Goal: Transaction & Acquisition: Purchase product/service

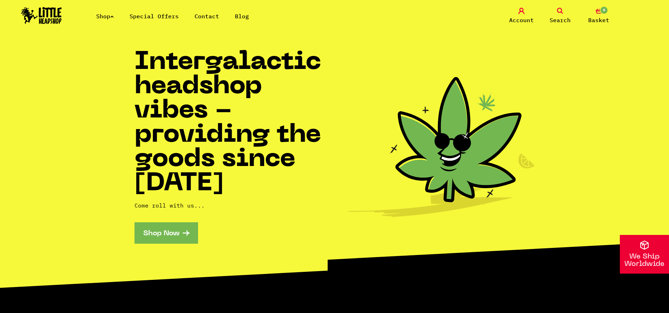
click at [114, 17] on icon at bounding box center [112, 16] width 4 height 3
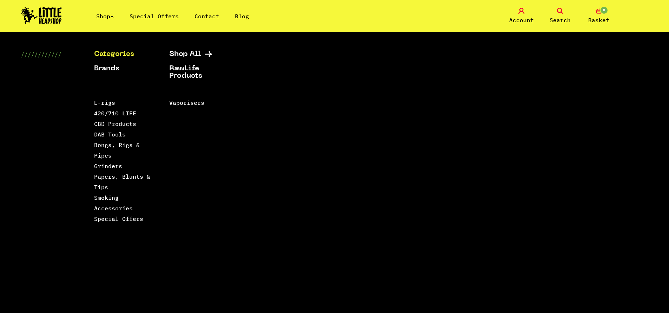
click at [111, 137] on li "DAB Tools" at bounding box center [123, 134] width 58 height 11
click at [111, 135] on link "DAB Tools" at bounding box center [110, 134] width 32 height 7
click at [110, 155] on link "Bongs, Rigs & Pipes" at bounding box center [117, 150] width 46 height 18
click at [106, 174] on link "Papers, Blunts & Tips" at bounding box center [122, 182] width 56 height 18
click at [104, 187] on link "Papers, Blunts & Tips" at bounding box center [122, 182] width 56 height 18
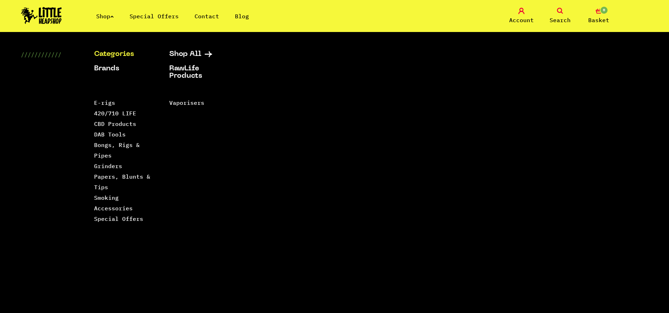
click at [546, 91] on div "Categories Shop All Brands RawLife Products Special Offers Contact Backwoods Bl…" at bounding box center [334, 172] width 669 height 243
click at [354, 11] on div "Shop Special Offers Contact Blog Account Search 0 Basket" at bounding box center [334, 16] width 669 height 32
click at [157, 15] on link "Special Offers" at bounding box center [154, 16] width 49 height 7
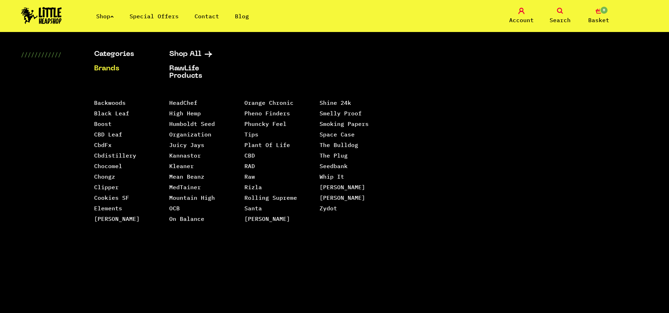
click at [591, 105] on div "Categories Shop All Brands RawLife Products Special Offers Contact Backwoods Bl…" at bounding box center [334, 172] width 669 height 243
click at [586, 98] on div "Categories Shop All Brands RawLife Products Special Offers Contact Backwoods Bl…" at bounding box center [334, 172] width 669 height 243
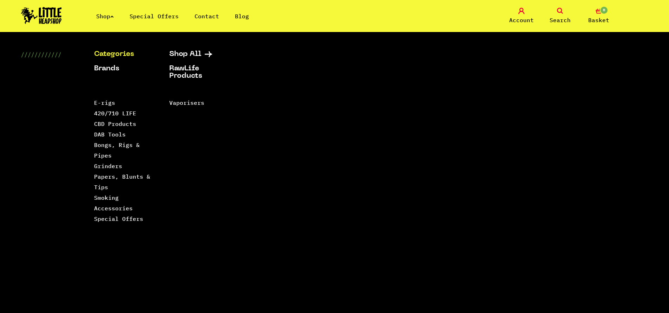
click at [114, 16] on icon at bounding box center [112, 16] width 4 height 3
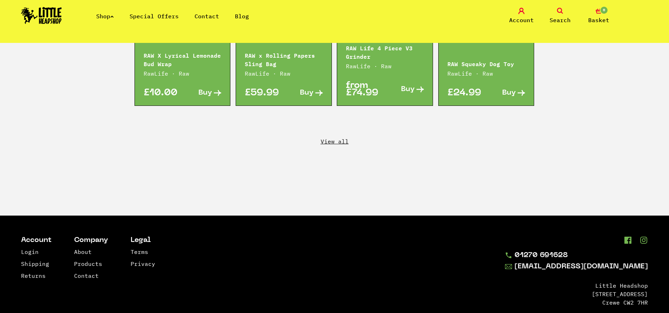
scroll to position [1290, 0]
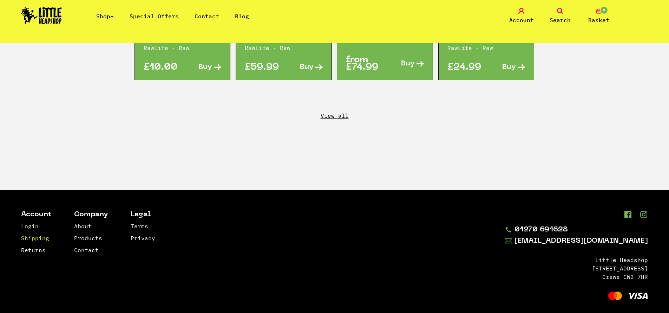
click at [37, 234] on link "Shipping" at bounding box center [35, 237] width 28 height 7
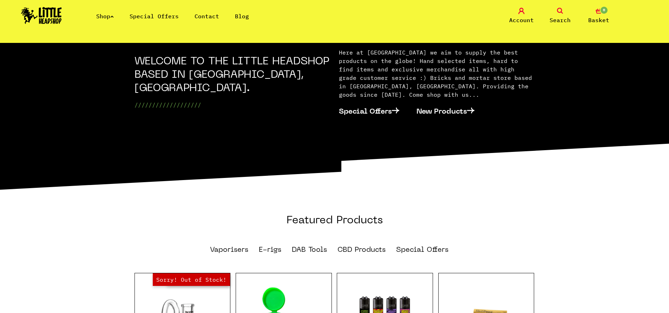
scroll to position [363, 0]
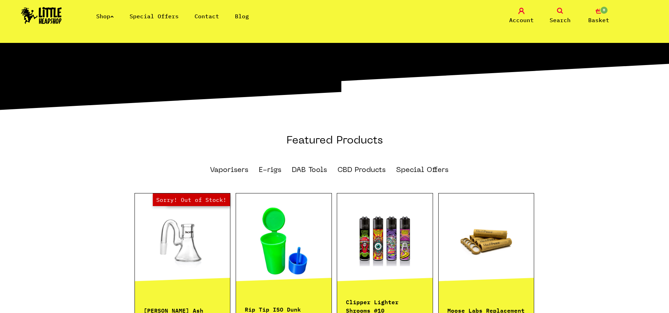
click at [145, 16] on link "Special Offers" at bounding box center [154, 16] width 49 height 7
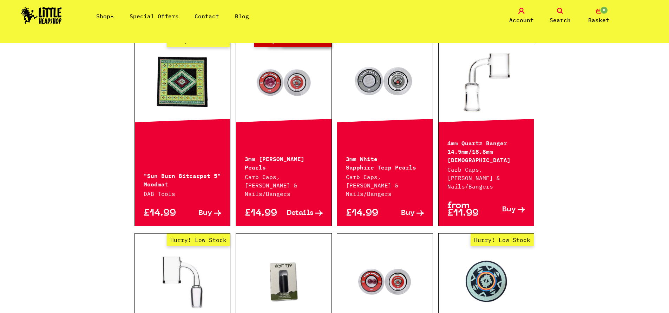
scroll to position [299, 0]
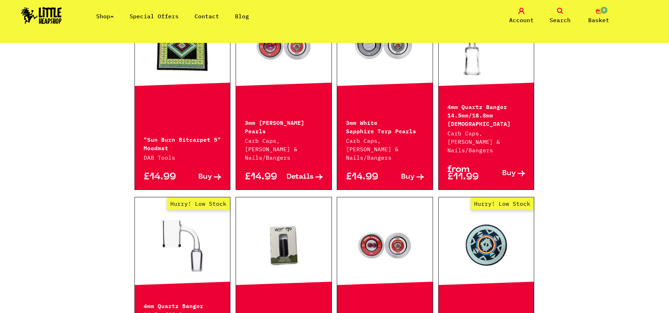
click at [217, 174] on icon at bounding box center [217, 177] width 7 height 6
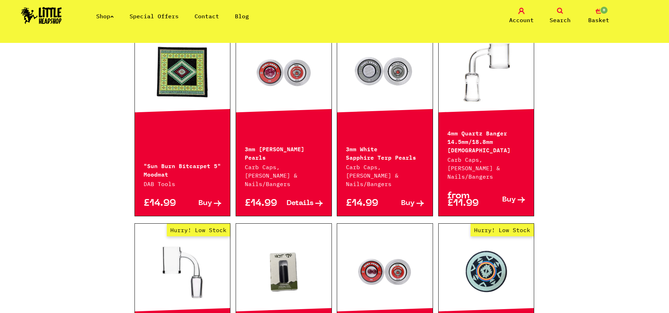
scroll to position [234, 0]
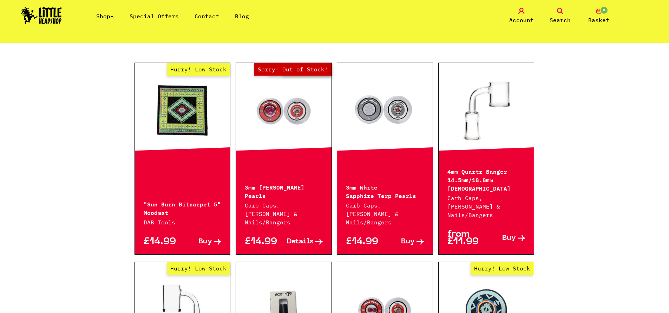
click at [311, 238] on span "Details" at bounding box center [300, 241] width 27 height 7
click at [412, 238] on span "Buy" at bounding box center [408, 241] width 14 height 7
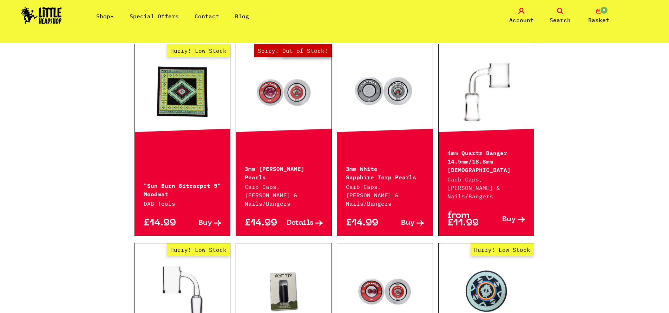
scroll to position [314, 0]
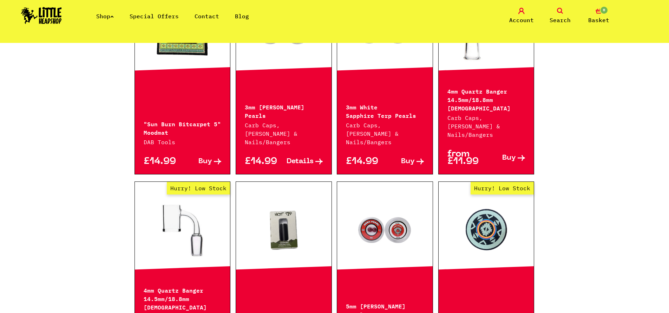
click at [287, 213] on link at bounding box center [284, 229] width 96 height 70
click at [166, 216] on link "Hurry! Low Stock" at bounding box center [183, 229] width 96 height 70
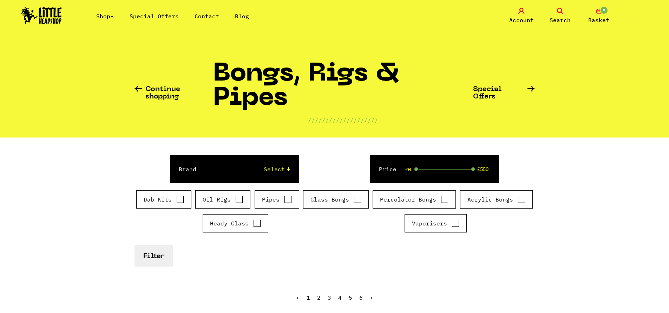
scroll to position [244, 0]
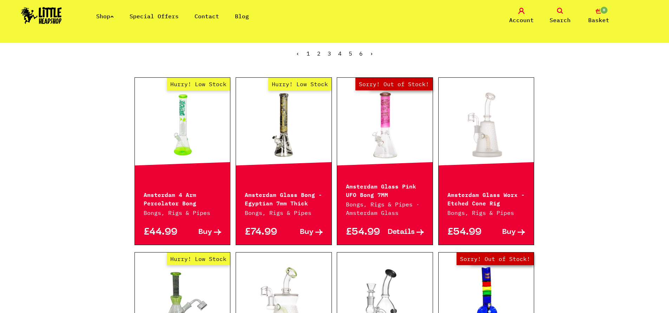
click at [216, 229] on icon at bounding box center [217, 232] width 7 height 6
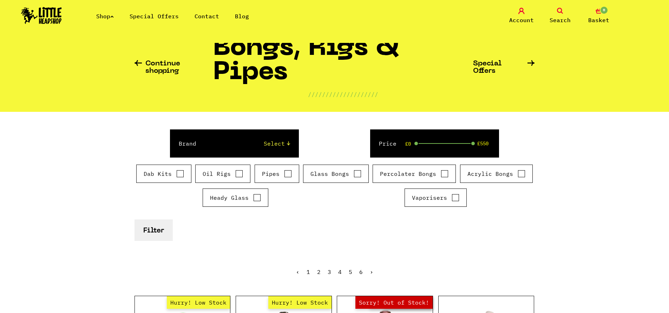
scroll to position [0, 0]
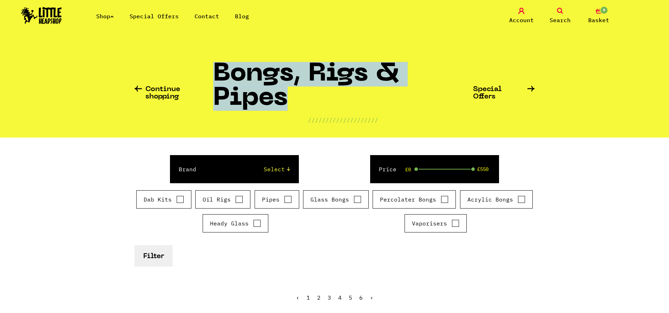
drag, startPoint x: 216, startPoint y: 66, endPoint x: 288, endPoint y: 104, distance: 81.4
click at [288, 104] on h1 "Bongs, Rigs & Pipes" at bounding box center [343, 88] width 260 height 53
copy h1 "Bongs, Rigs & Pipes"
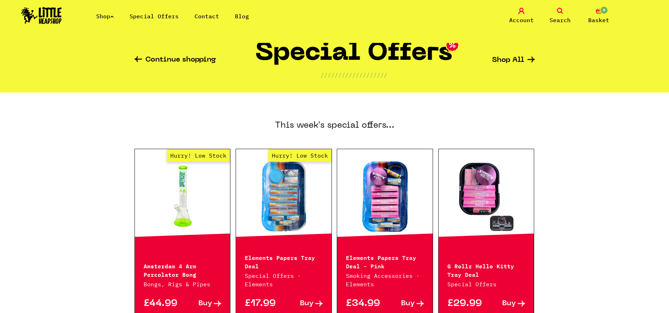
scroll to position [58, 0]
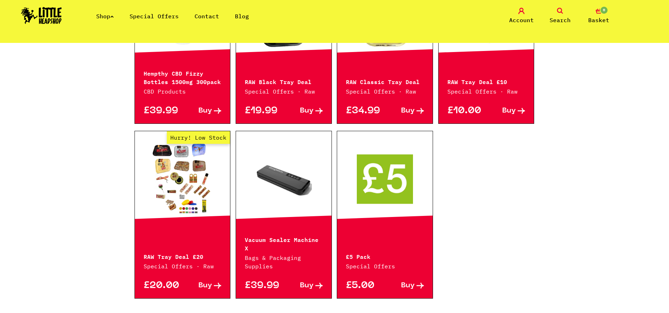
scroll to position [402, 0]
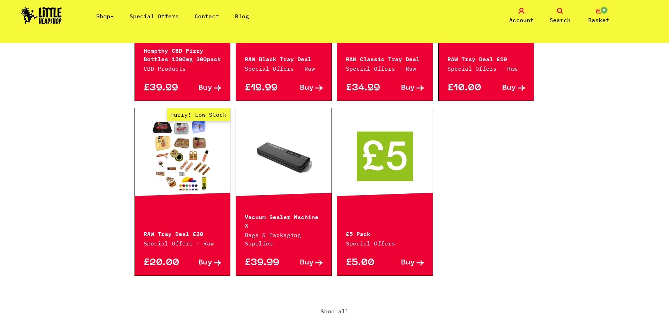
click at [386, 180] on link at bounding box center [385, 155] width 96 height 70
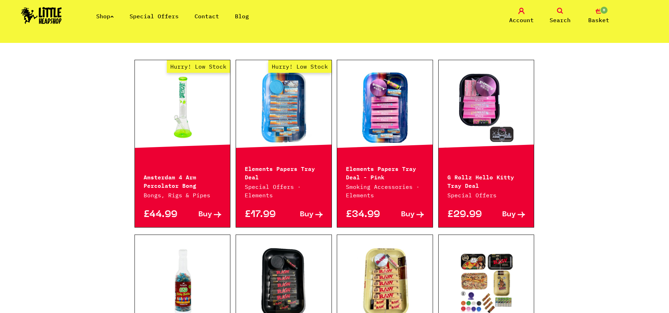
scroll to position [111, 0]
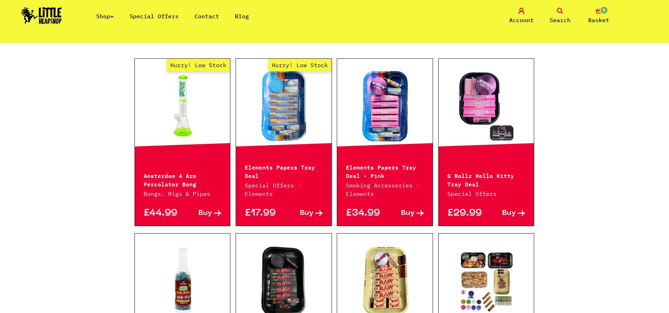
click at [207, 213] on span "Buy" at bounding box center [205, 212] width 14 height 7
click at [93, 108] on div "Continue shopping Special Offers /////////////////// Shop All This week's speci…" at bounding box center [334, 286] width 669 height 709
click at [307, 218] on div "£17.99 Buy" at bounding box center [284, 212] width 96 height 28
click at [310, 214] on span "Buy" at bounding box center [307, 212] width 14 height 7
click at [407, 214] on span "Buy" at bounding box center [408, 212] width 14 height 7
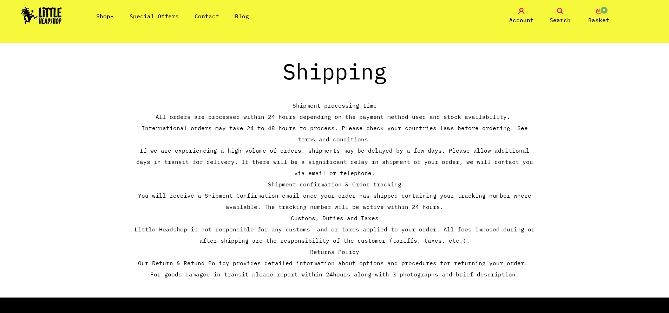
click at [288, 145] on p "If we are experiencing a high volume of orders, shipments may be delayed by a f…" at bounding box center [335, 162] width 400 height 34
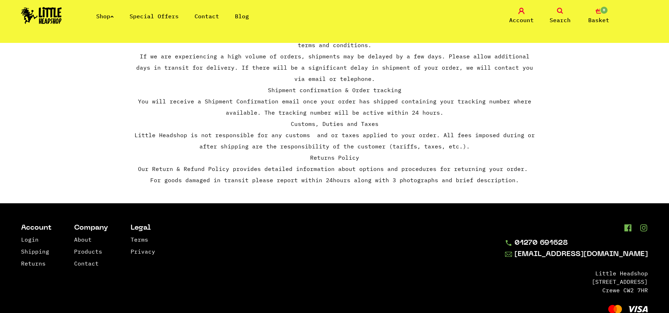
scroll to position [104, 0]
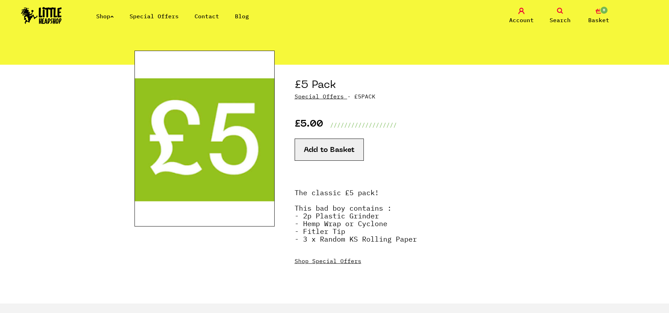
scroll to position [51, 0]
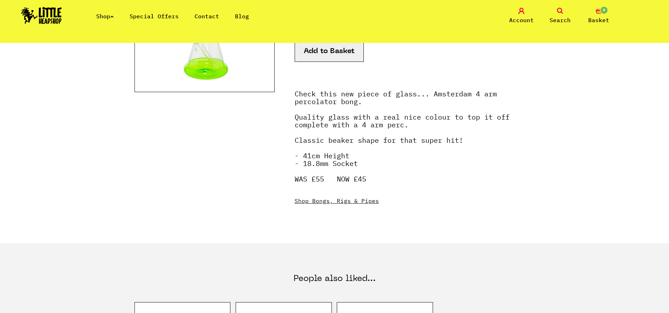
scroll to position [169, 0]
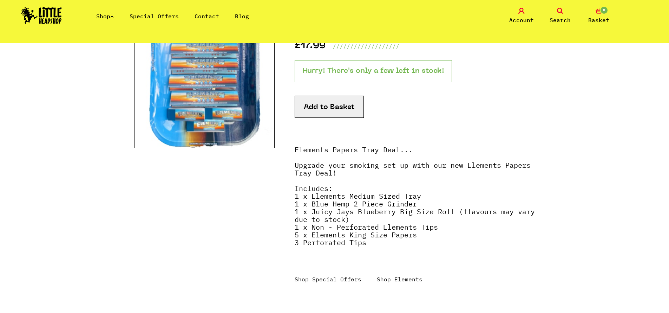
scroll to position [110, 0]
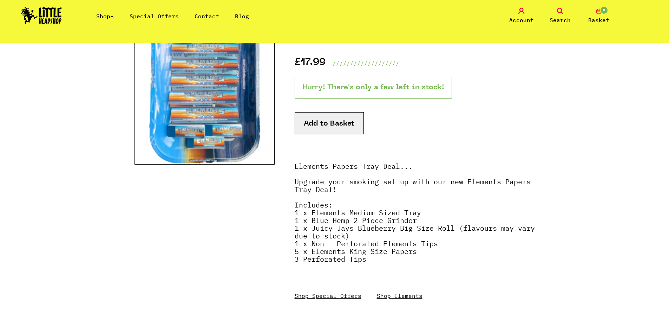
click at [278, 215] on section "Elements Papers Tray Deal Elements · EPTD18 £17.99 /////////////////// Hurry! T…" at bounding box center [335, 170] width 400 height 335
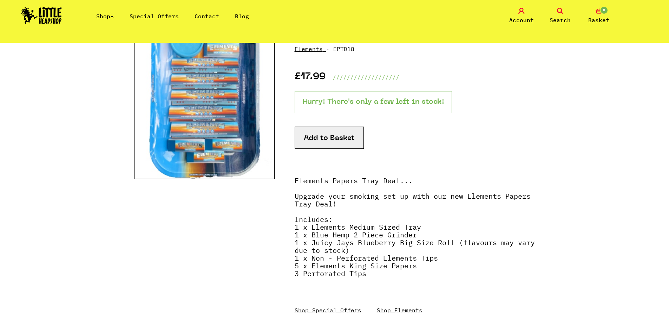
scroll to position [61, 0]
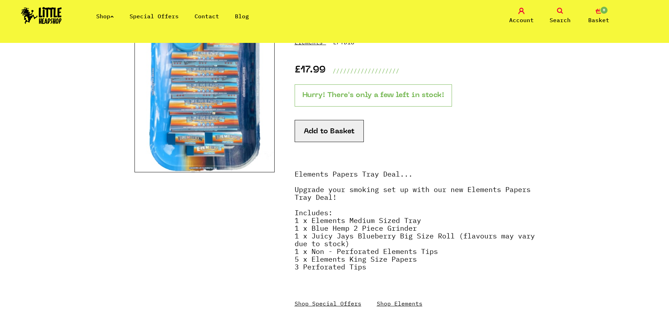
scroll to position [137, 0]
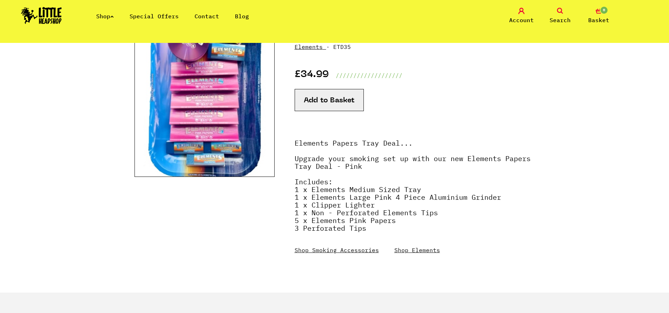
scroll to position [65, 0]
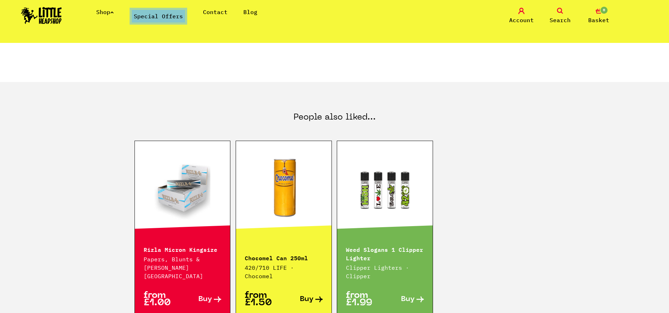
scroll to position [529, 0]
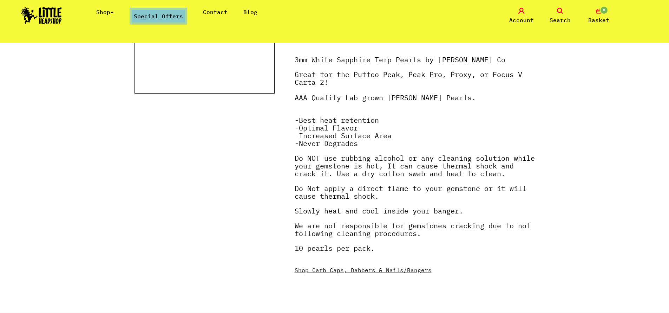
scroll to position [210, 0]
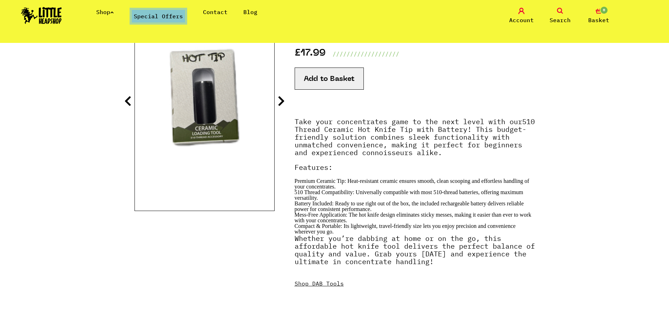
scroll to position [113, 0]
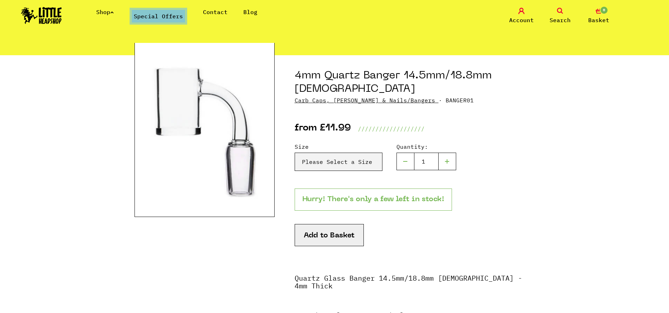
scroll to position [124, 0]
